Goal: Navigation & Orientation: Understand site structure

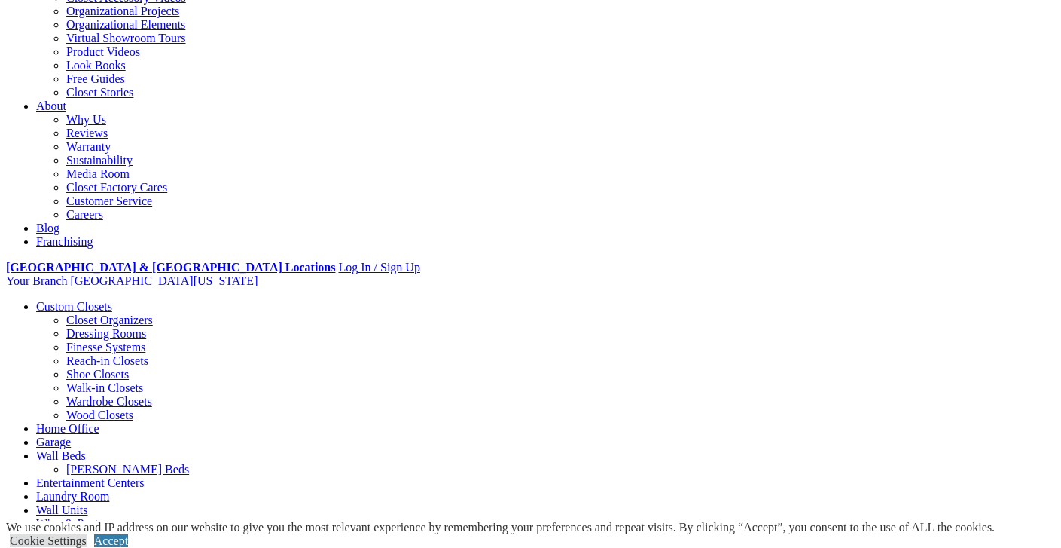
scroll to position [322, 0]
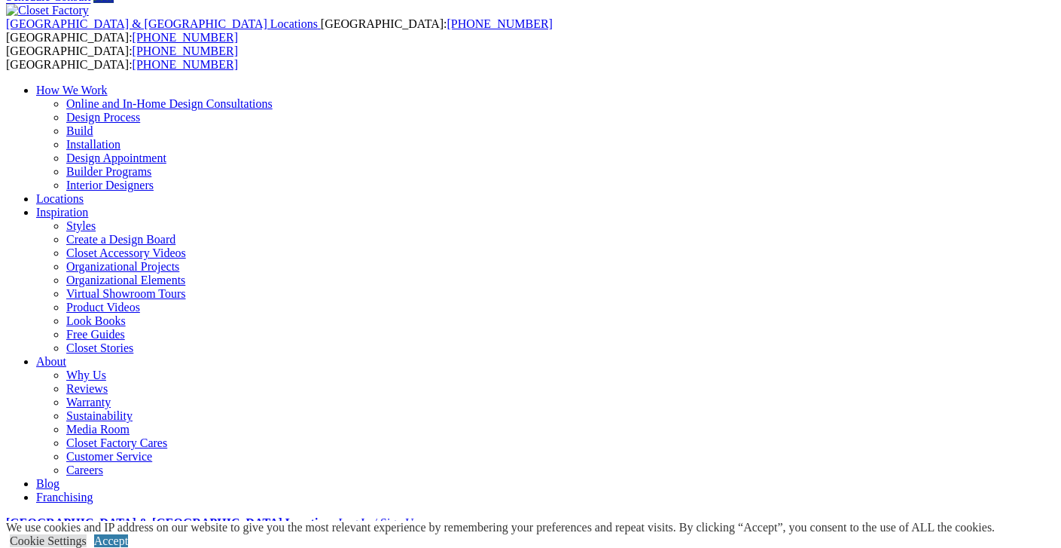
scroll to position [0, 0]
